Goal: Communication & Community: Answer question/provide support

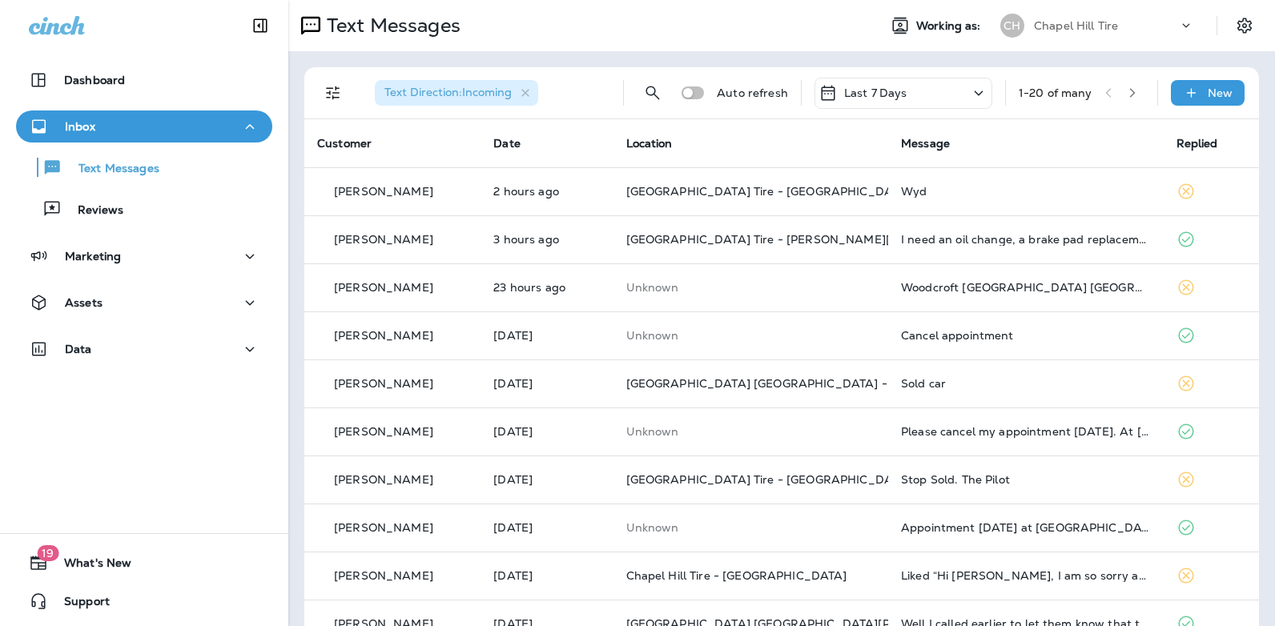
click at [969, 90] on icon at bounding box center [978, 93] width 19 height 20
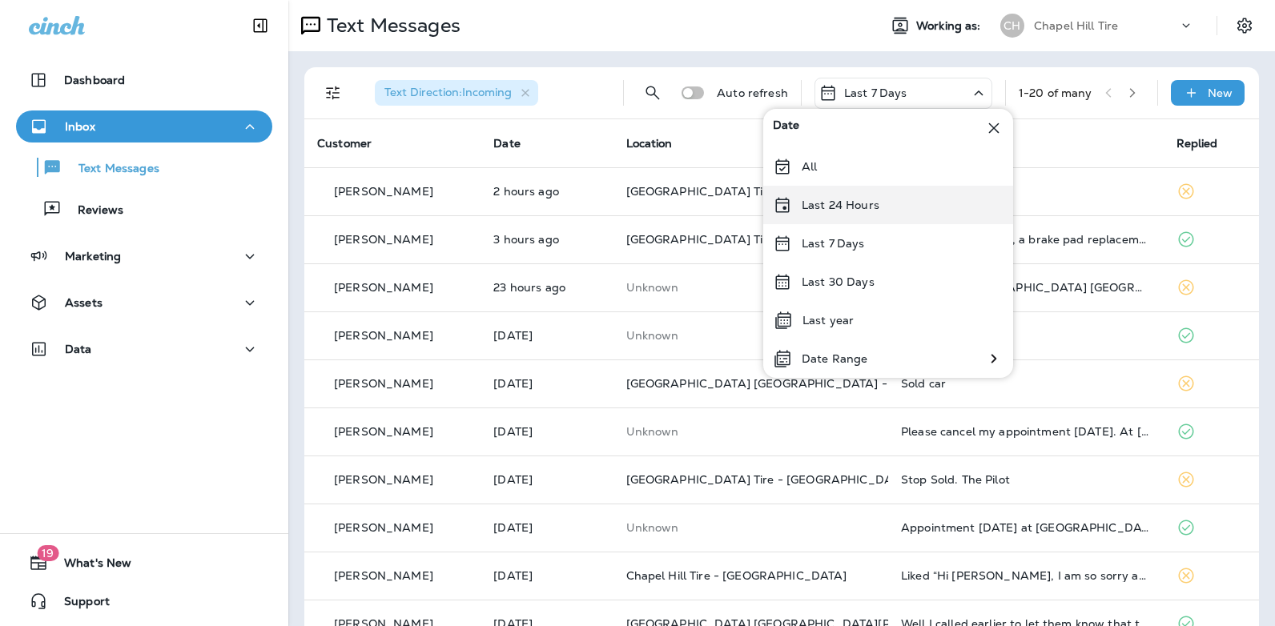
click at [910, 205] on div "Last 24 Hours" at bounding box center [888, 205] width 250 height 38
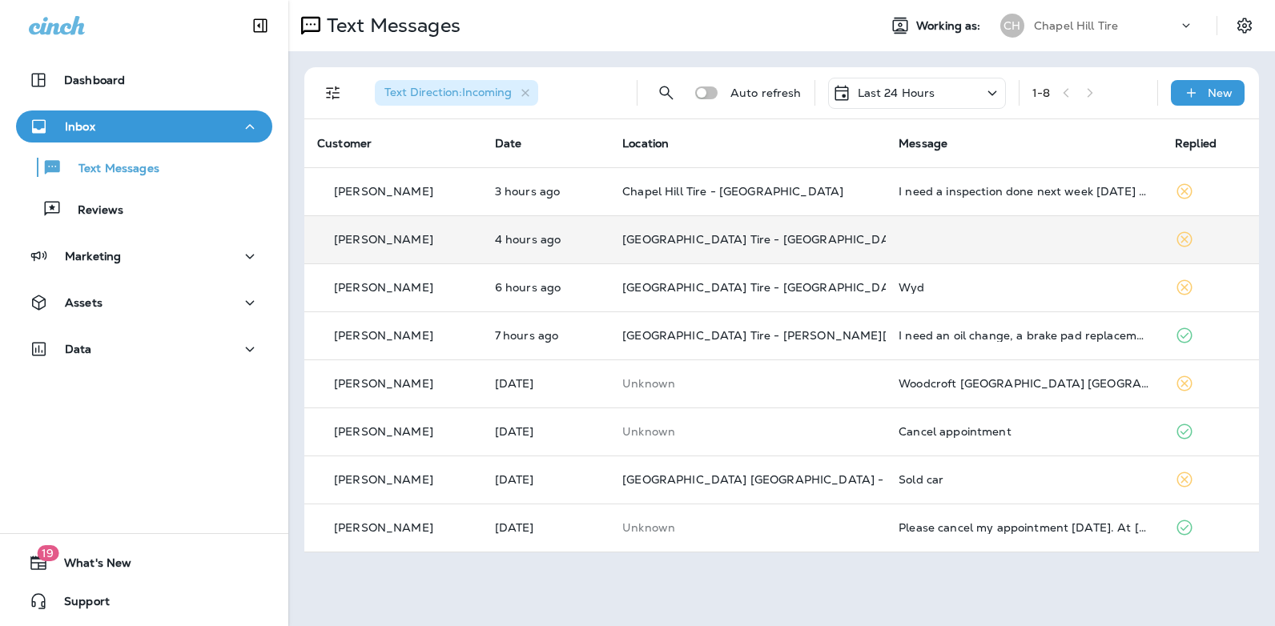
click at [951, 241] on td at bounding box center [1024, 239] width 276 height 48
click at [951, 241] on div at bounding box center [1067, 313] width 528 height 601
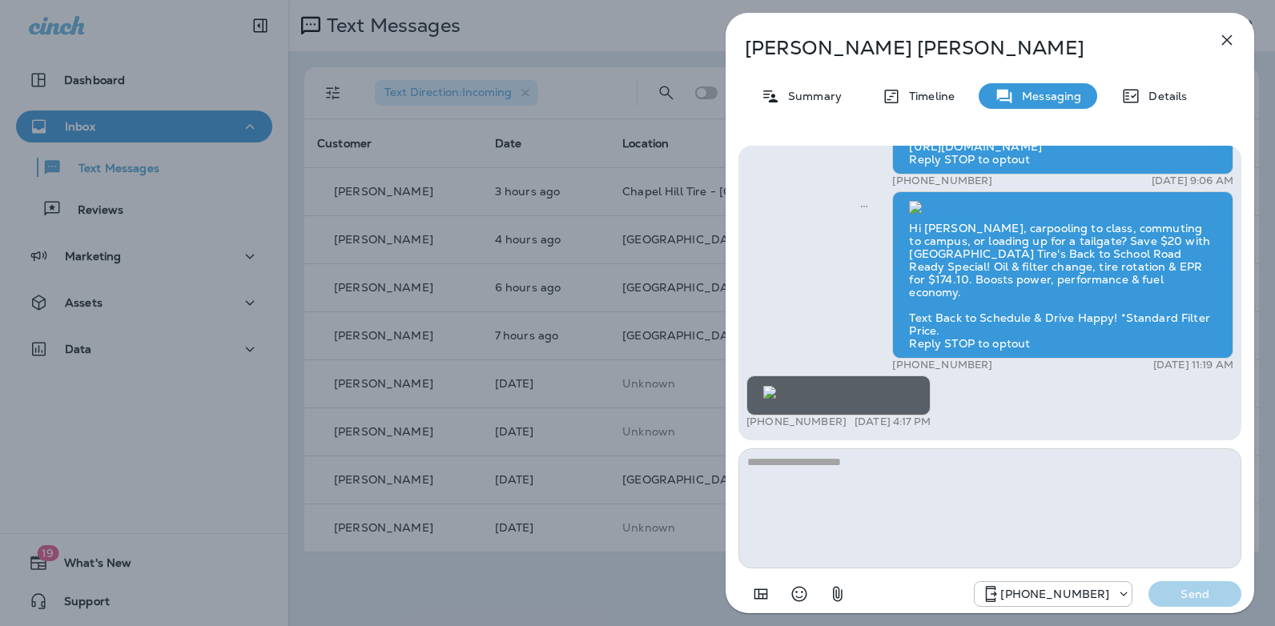
drag, startPoint x: 1237, startPoint y: 404, endPoint x: 1242, endPoint y: 382, distance: 22.9
click at [1242, 382] on div "Spring break road trips should be worry-free. Before you hit the highway, make …" at bounding box center [989, 378] width 528 height 490
drag, startPoint x: 1242, startPoint y: 382, endPoint x: 1205, endPoint y: 354, distance: 46.3
click at [1205, 354] on div "Spring break road trips should be worry-free. Before you hit the highway, make …" at bounding box center [989, 20] width 487 height 824
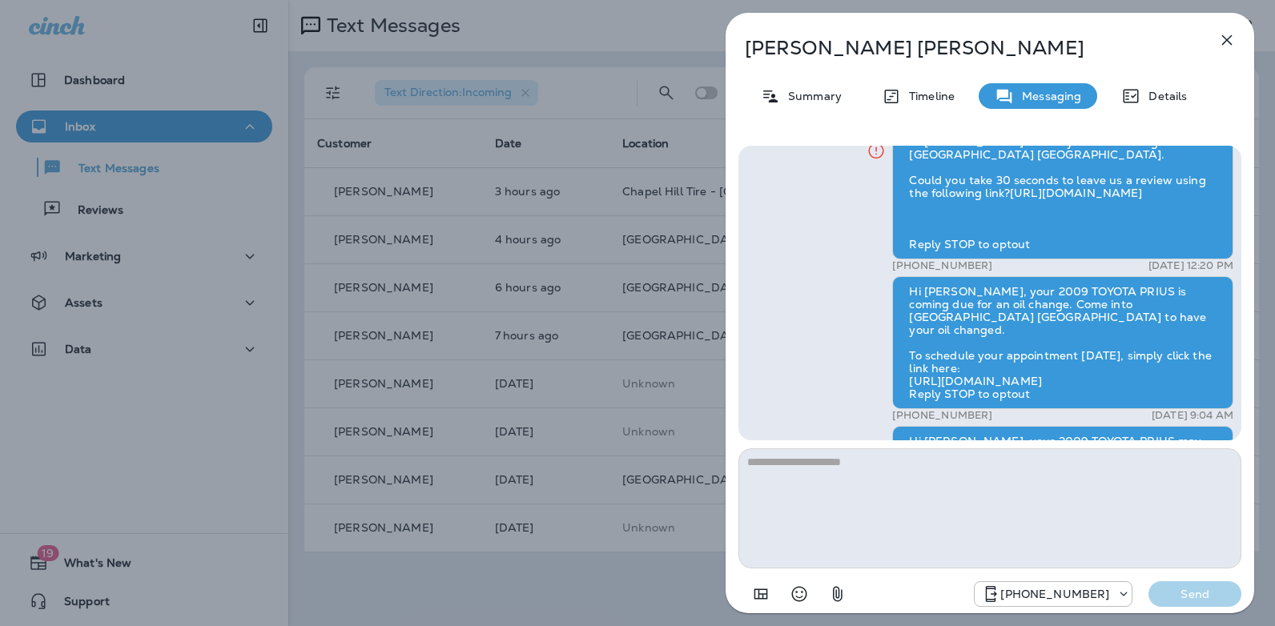
scroll to position [-408, 0]
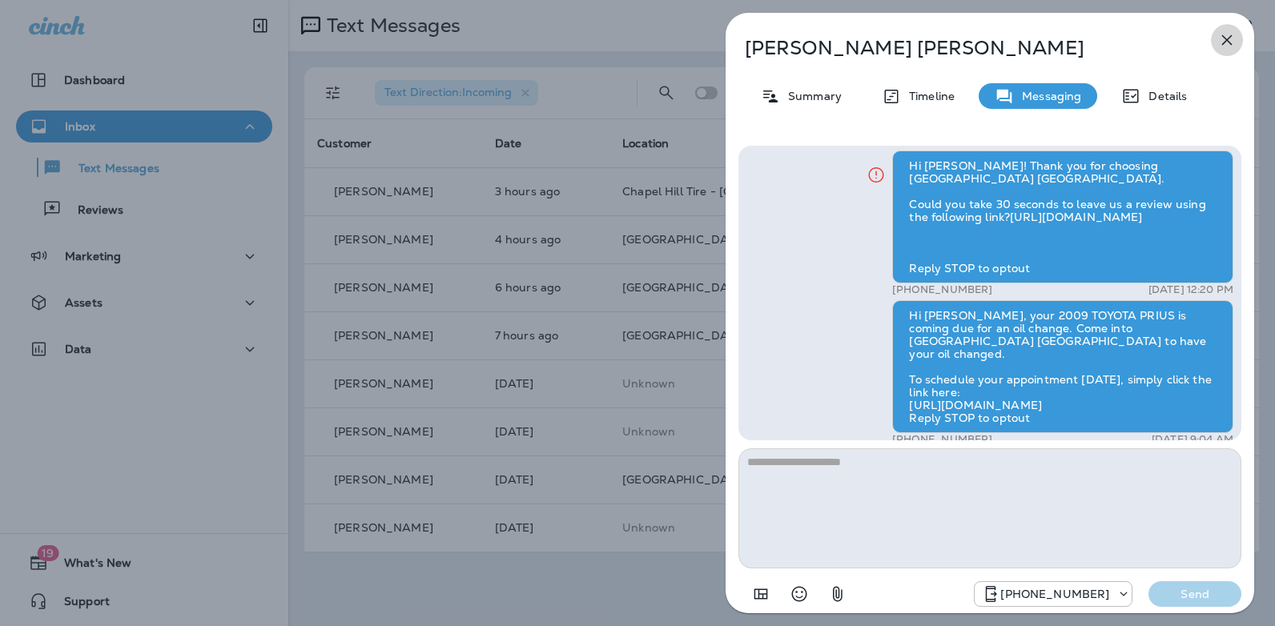
click at [1229, 38] on icon "button" at bounding box center [1227, 40] width 10 height 10
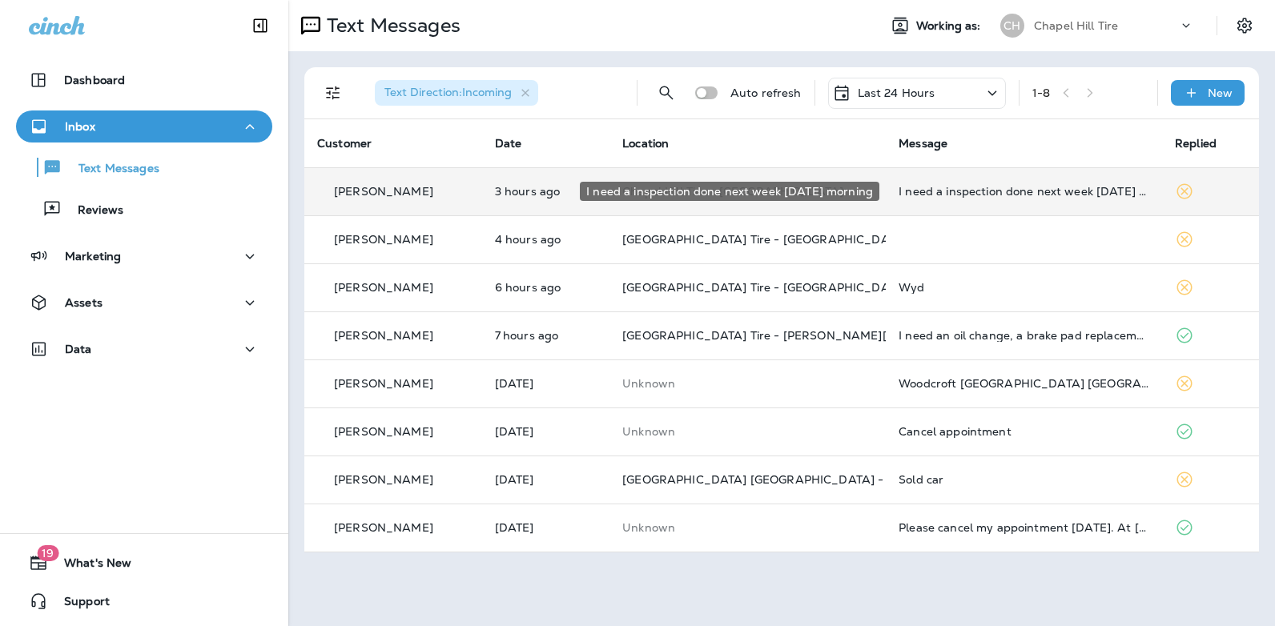
click at [976, 192] on div "I need a inspection done next week [DATE] morning" at bounding box center [1023, 191] width 251 height 13
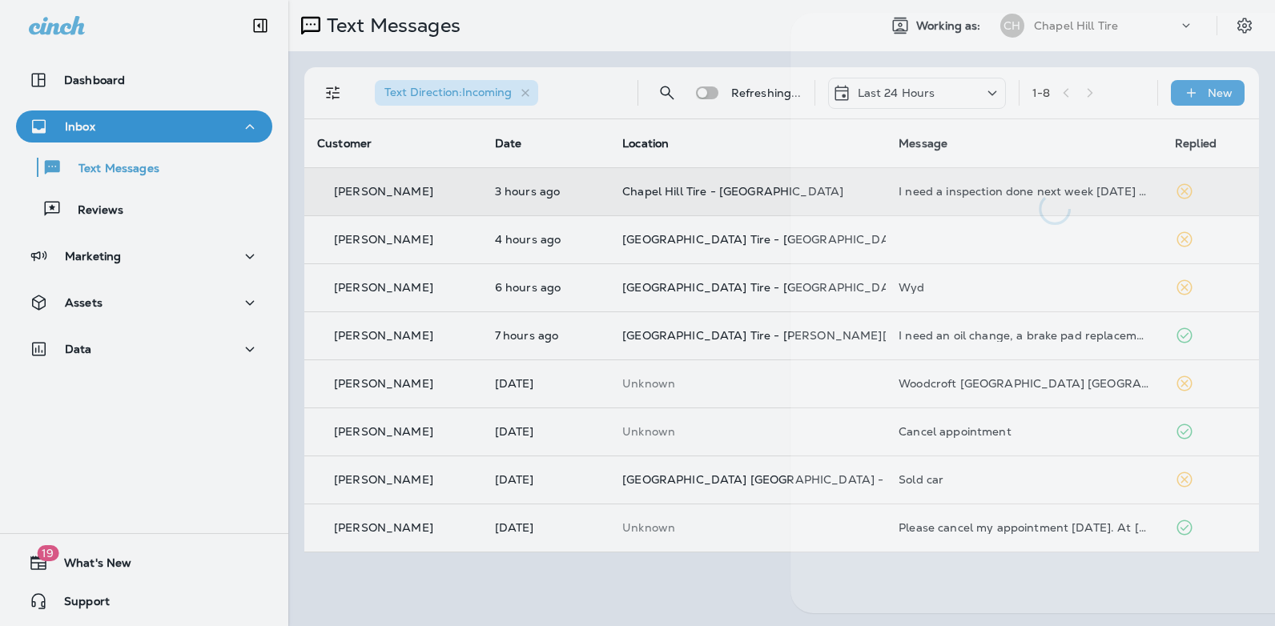
click at [976, 192] on div at bounding box center [1054, 119] width 528 height 212
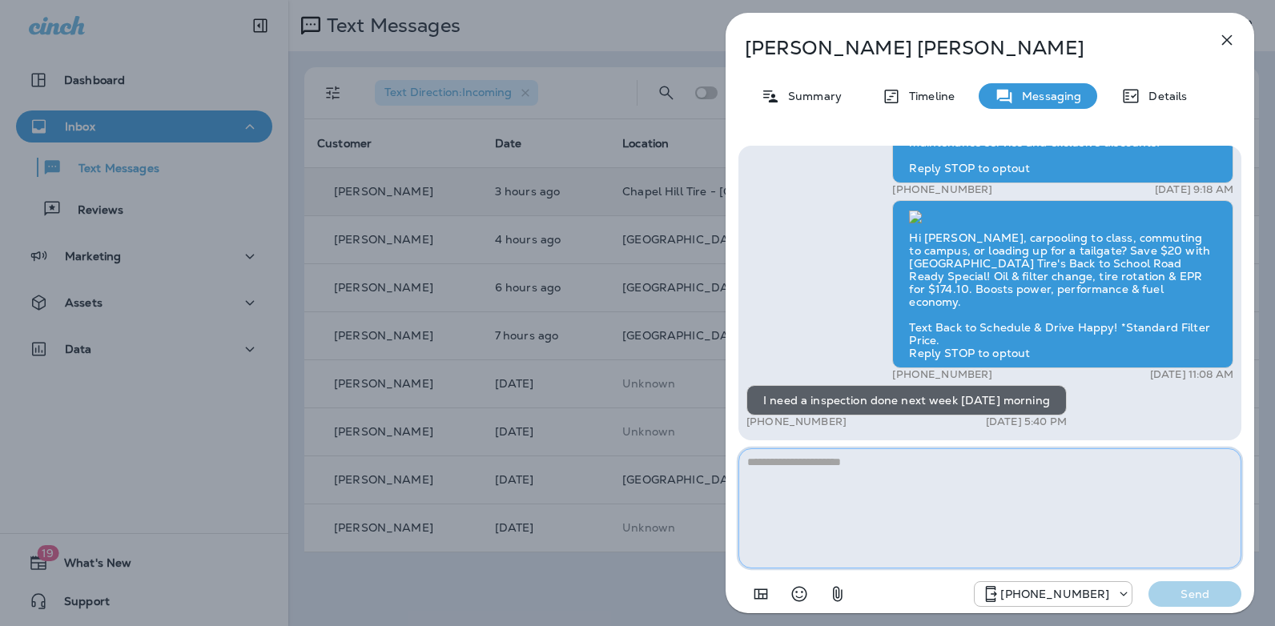
click at [802, 462] on textarea at bounding box center [989, 508] width 503 height 120
type textarea "**********"
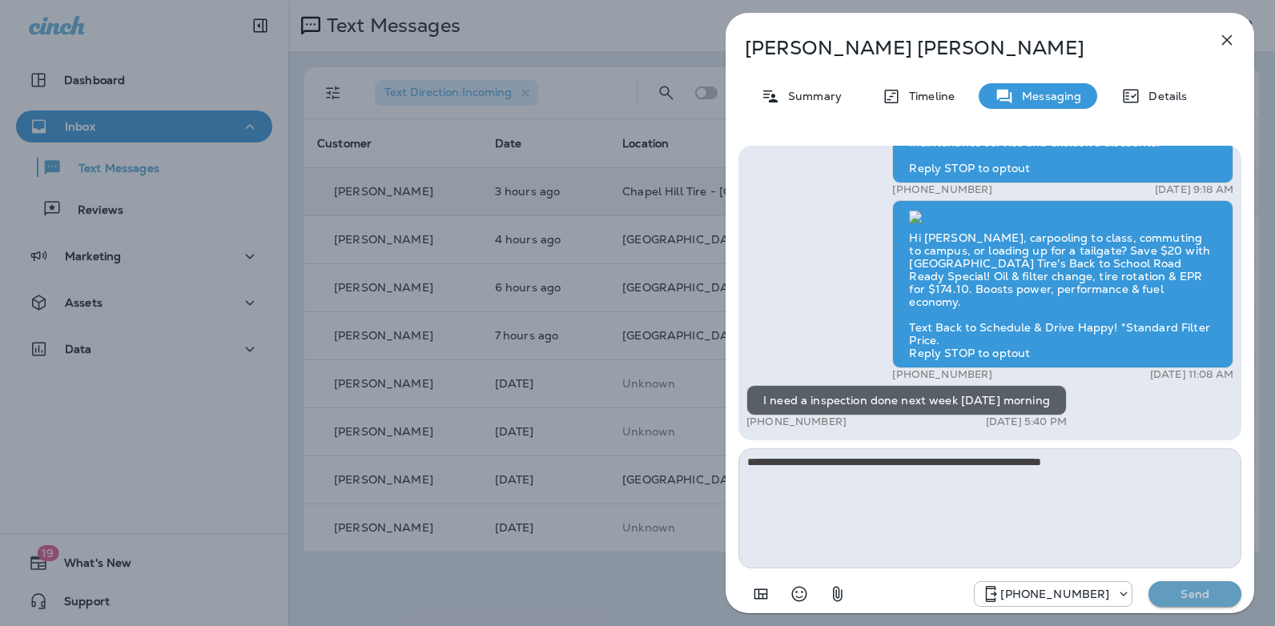
click at [1189, 597] on p "Send" at bounding box center [1194, 594] width 67 height 14
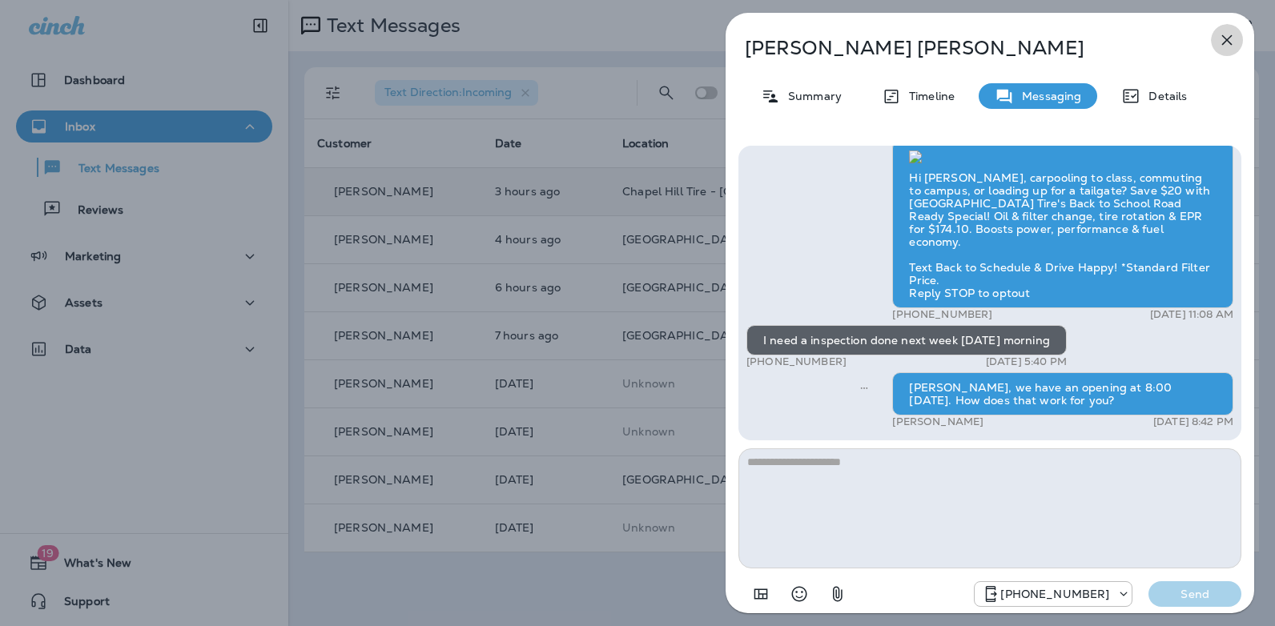
click at [1231, 46] on icon "button" at bounding box center [1226, 39] width 19 height 19
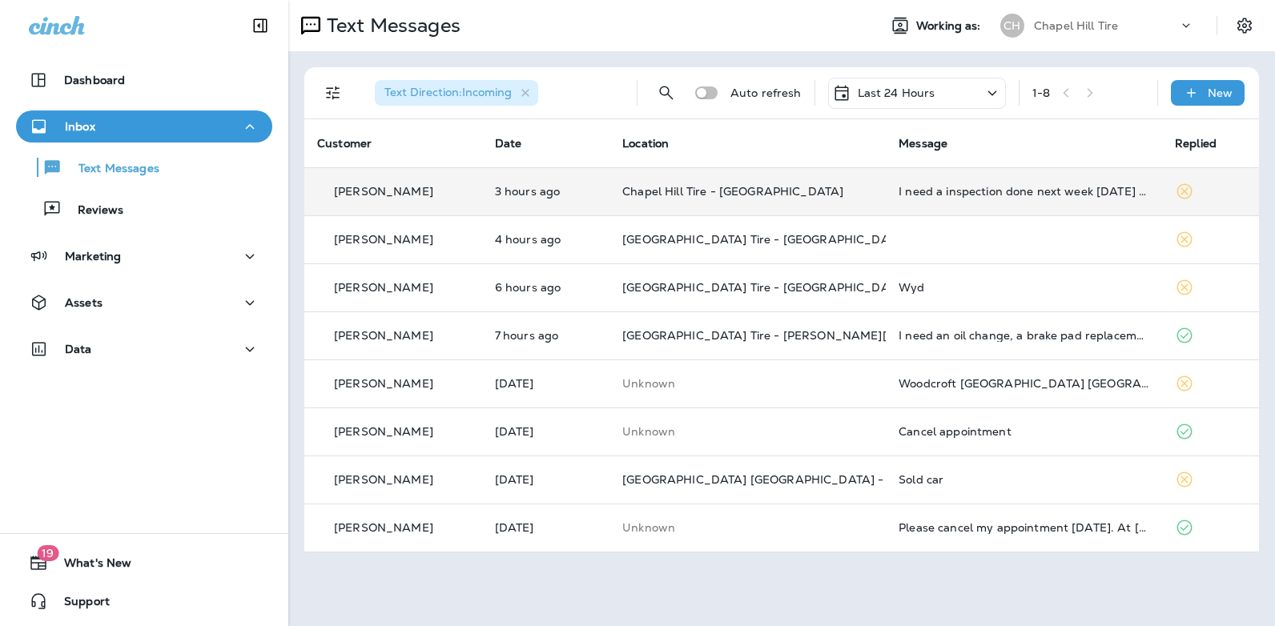
click at [985, 92] on icon at bounding box center [991, 93] width 19 height 20
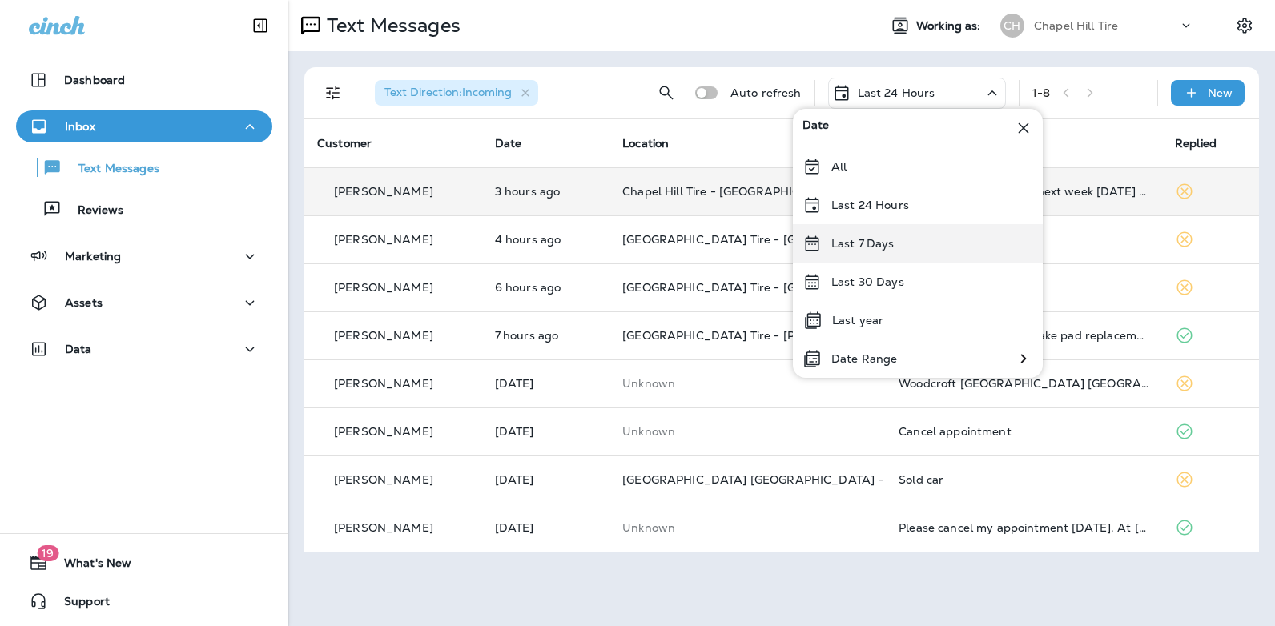
click at [931, 241] on div "Last 7 Days" at bounding box center [918, 243] width 250 height 38
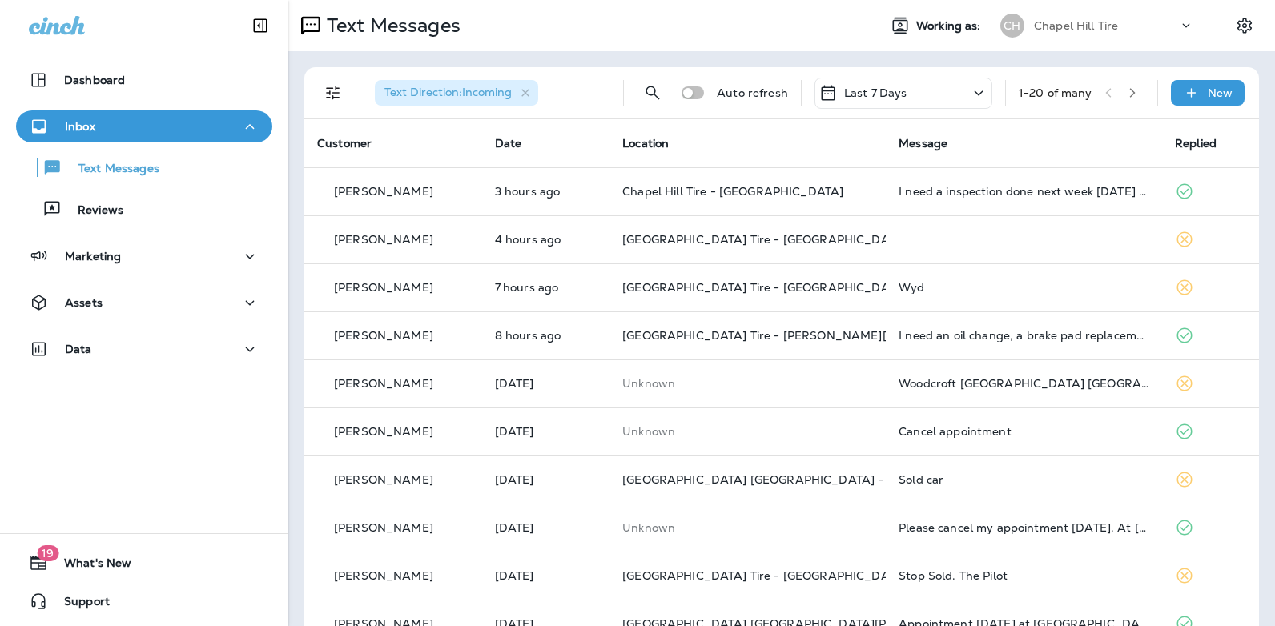
click at [974, 92] on icon at bounding box center [978, 92] width 9 height 5
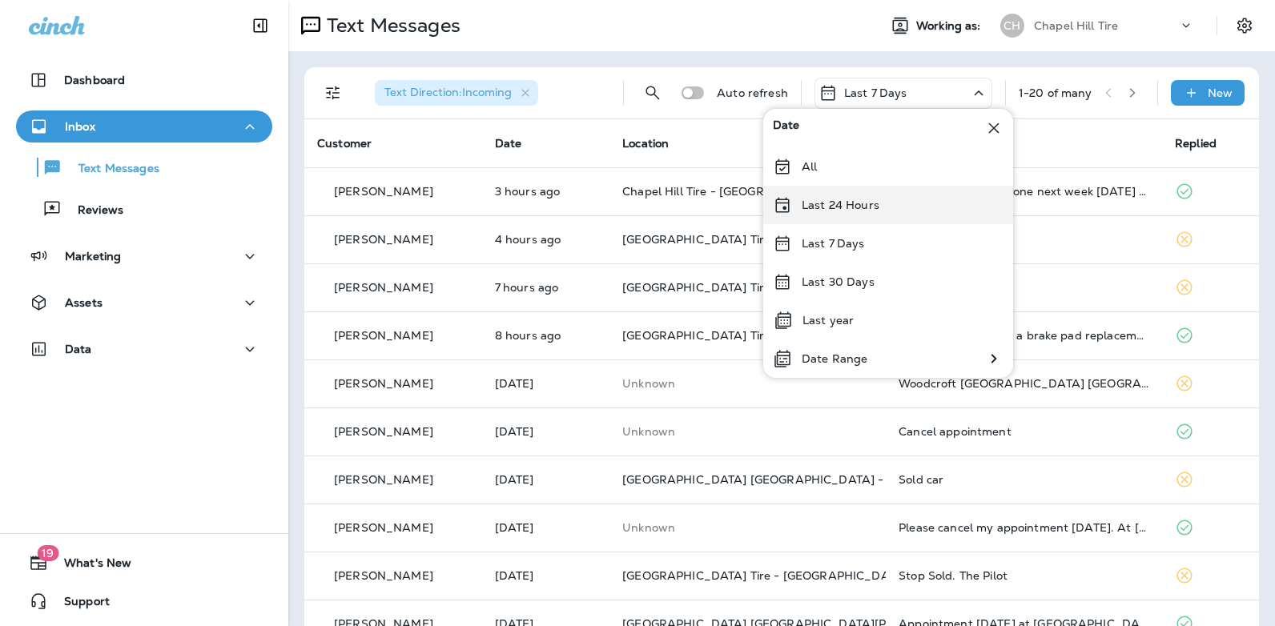
click at [894, 208] on div "Last 24 Hours" at bounding box center [888, 205] width 250 height 38
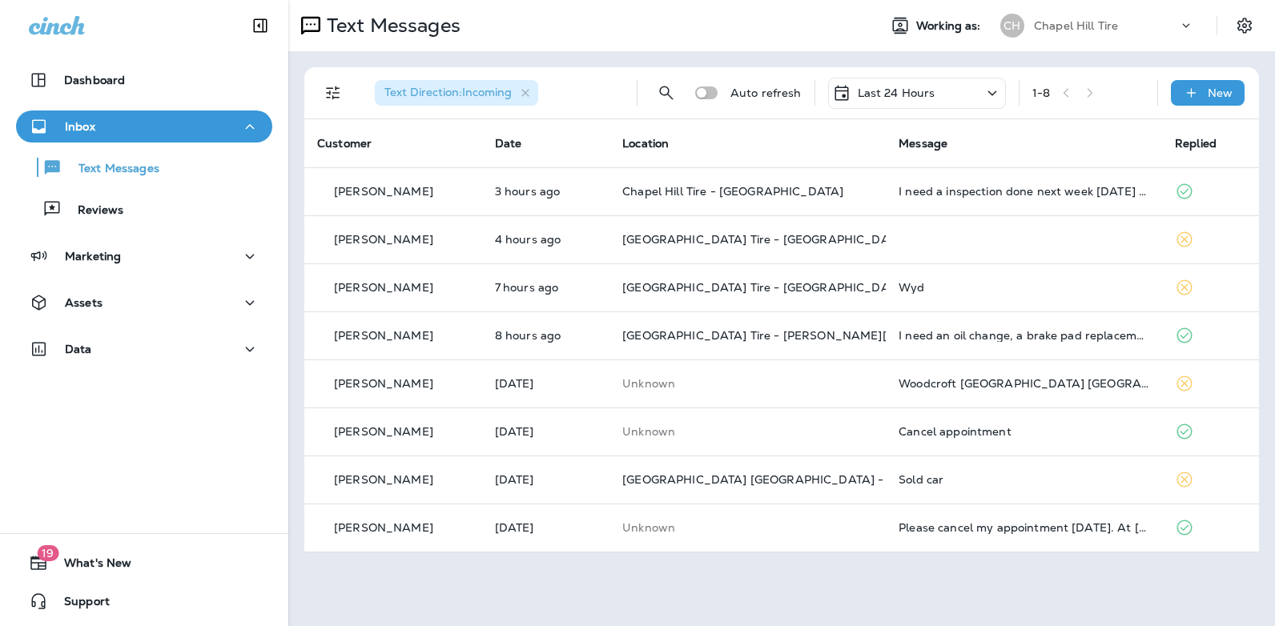
click at [999, 92] on icon at bounding box center [991, 93] width 19 height 20
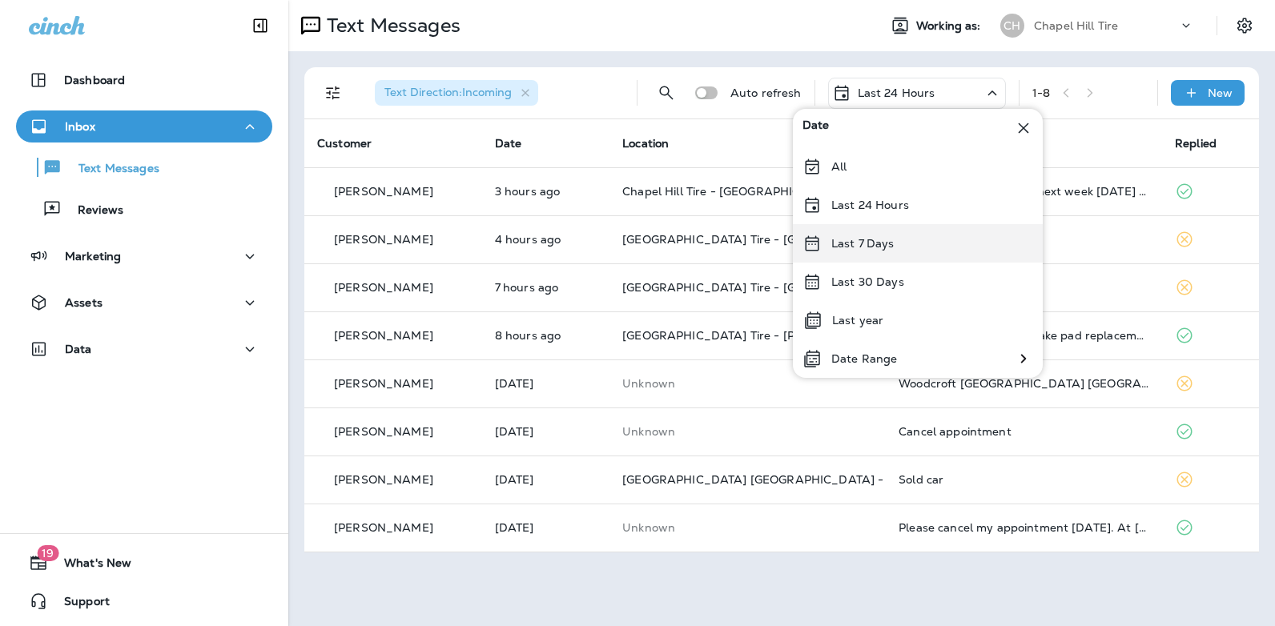
click at [918, 247] on div "Last 7 Days" at bounding box center [918, 243] width 250 height 38
